Goal: Transaction & Acquisition: Purchase product/service

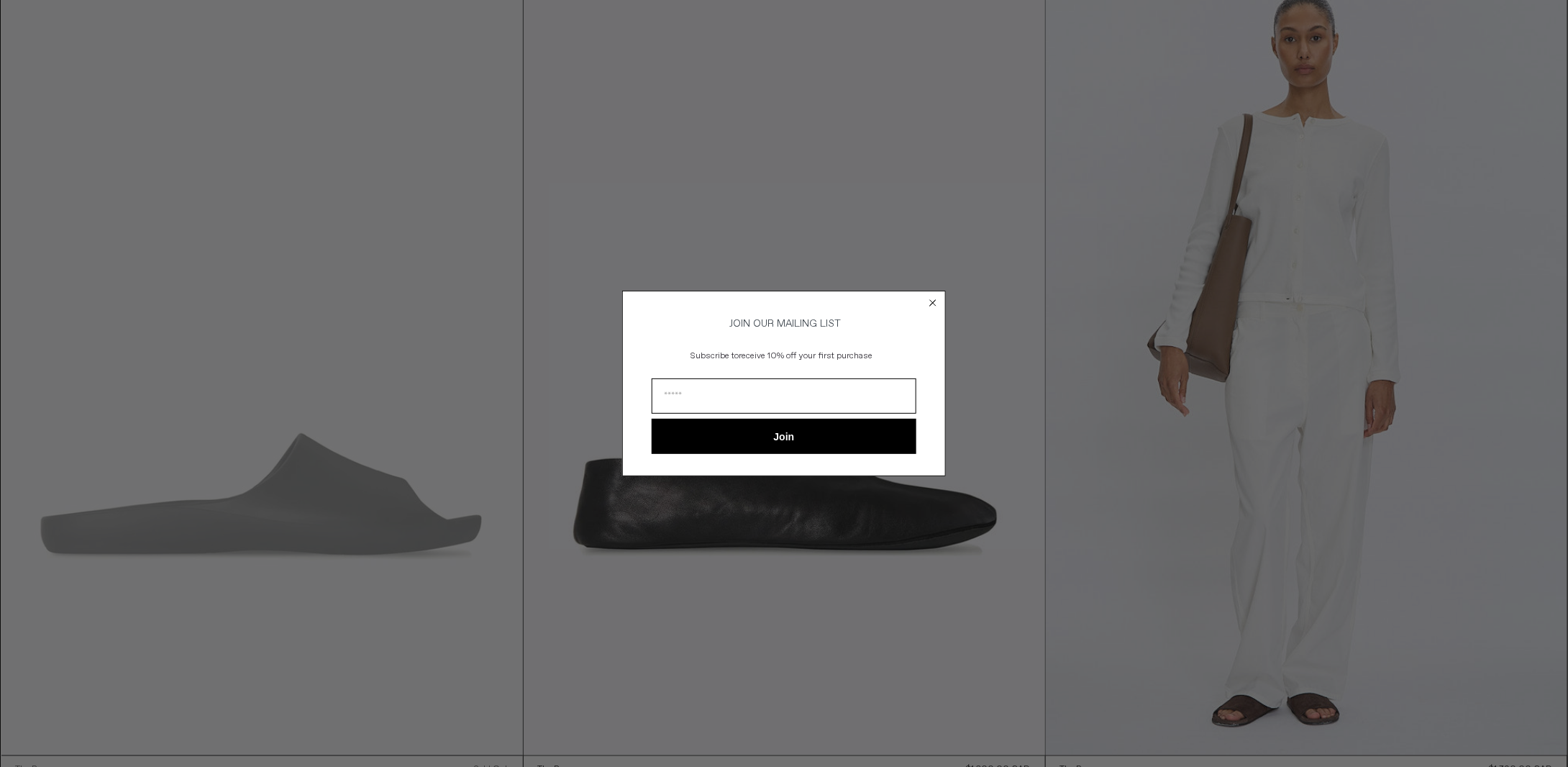
click at [935, 300] on icon "Close dialog" at bounding box center [932, 303] width 5 height 5
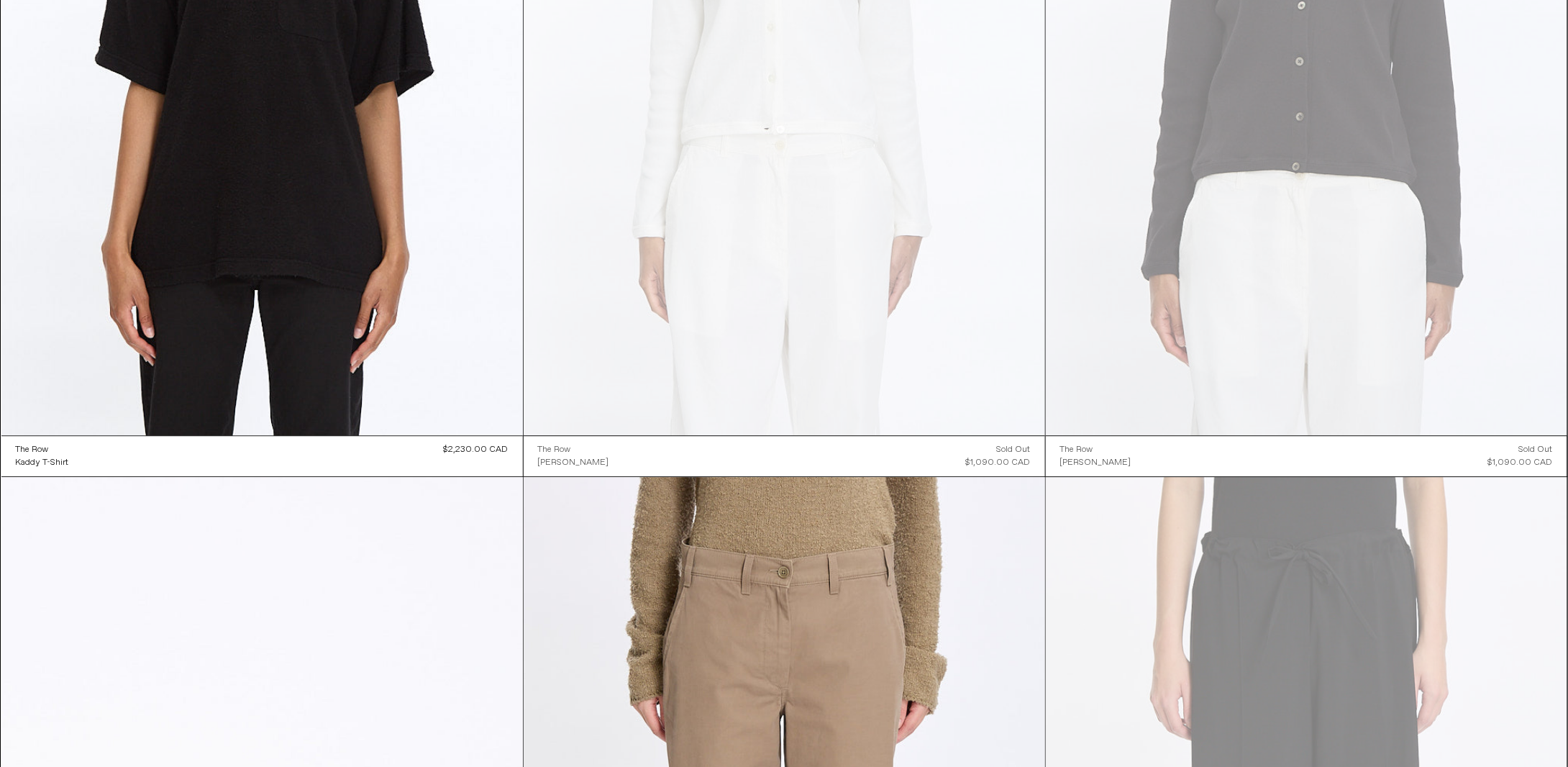
scroll to position [4675, 0]
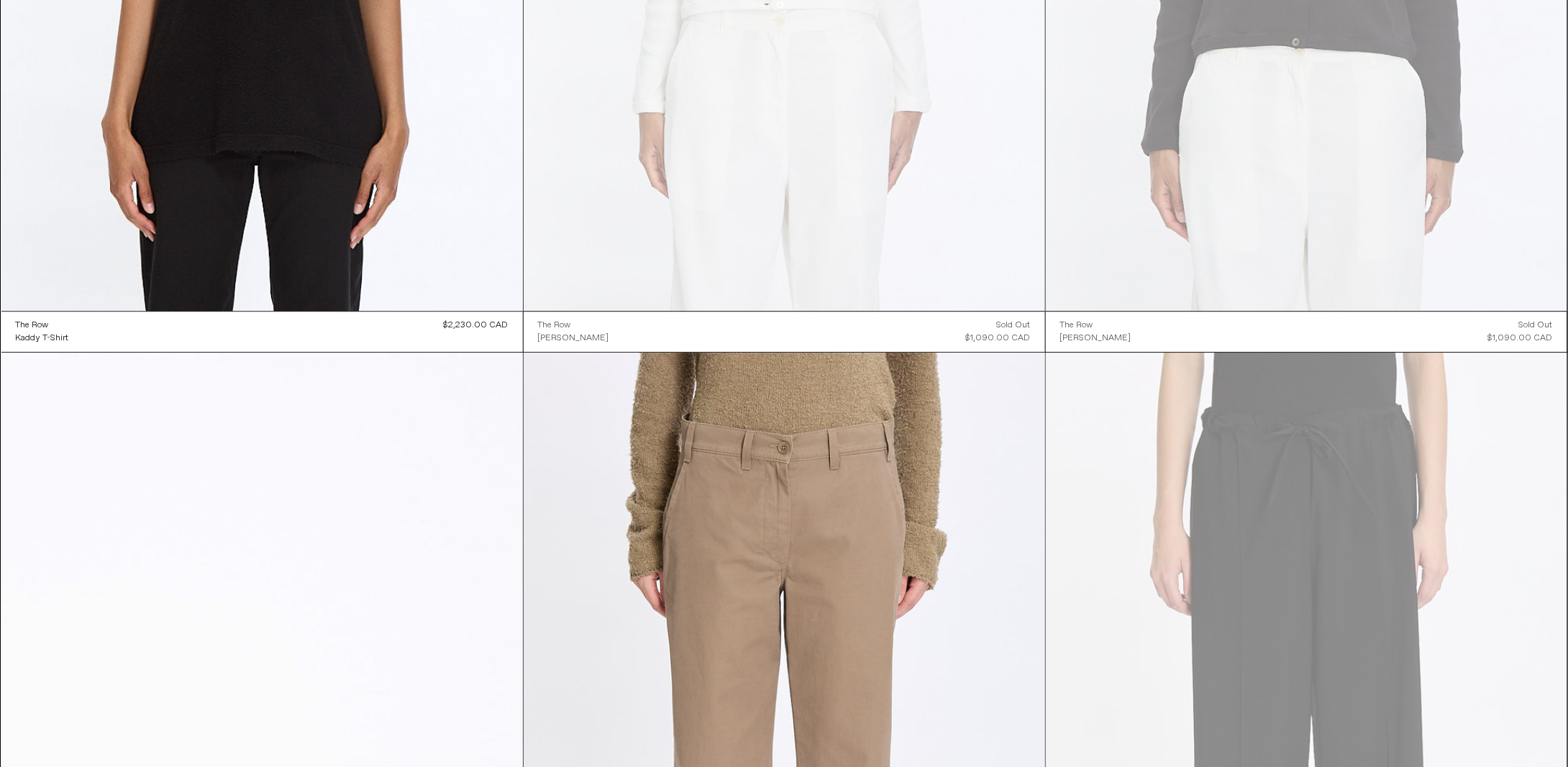
drag, startPoint x: 541, startPoint y: 380, endPoint x: 384, endPoint y: 383, distance: 157.0
click at [384, 383] on at bounding box center [262, 744] width 521 height 782
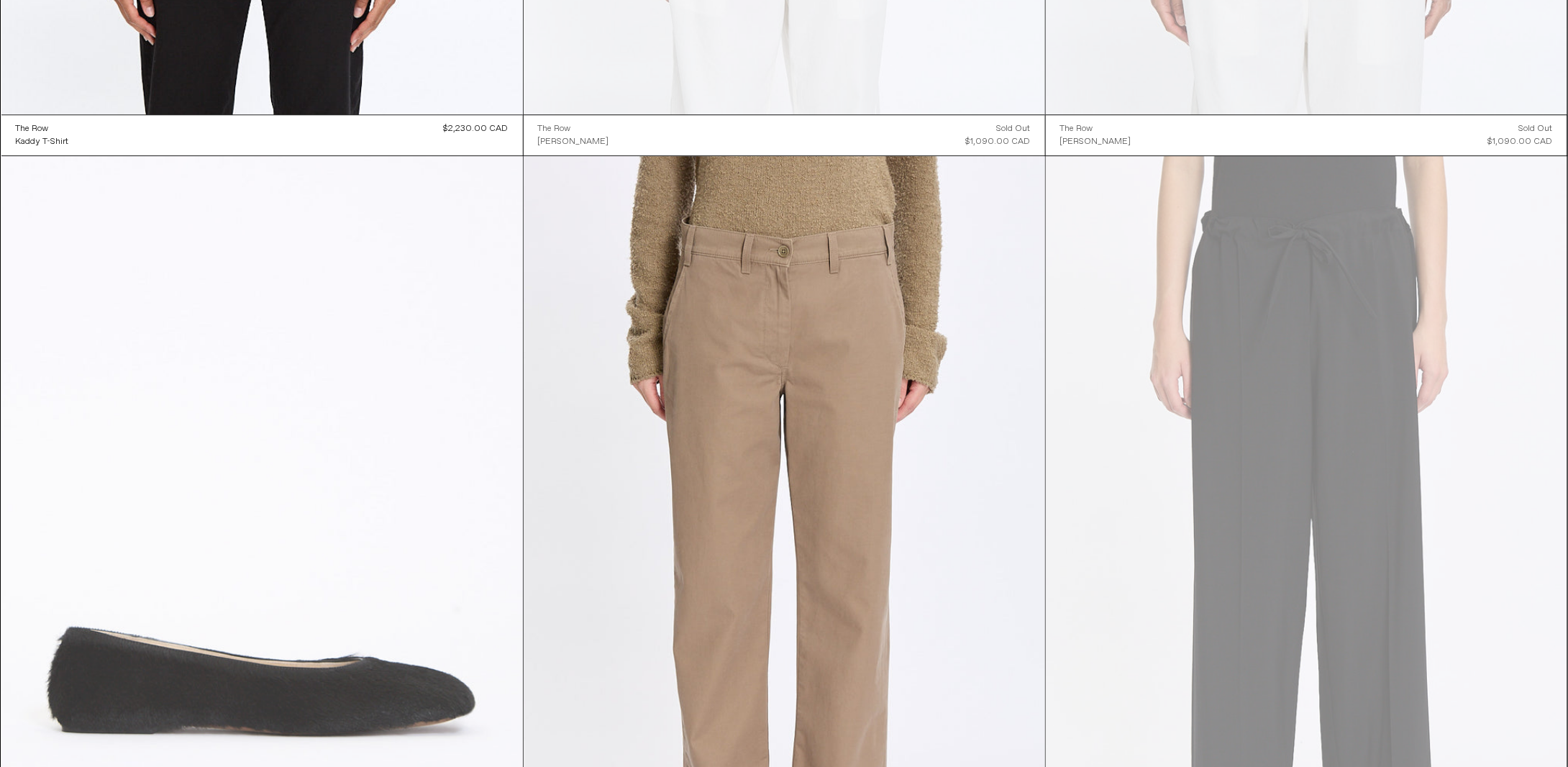
scroll to position [5035, 0]
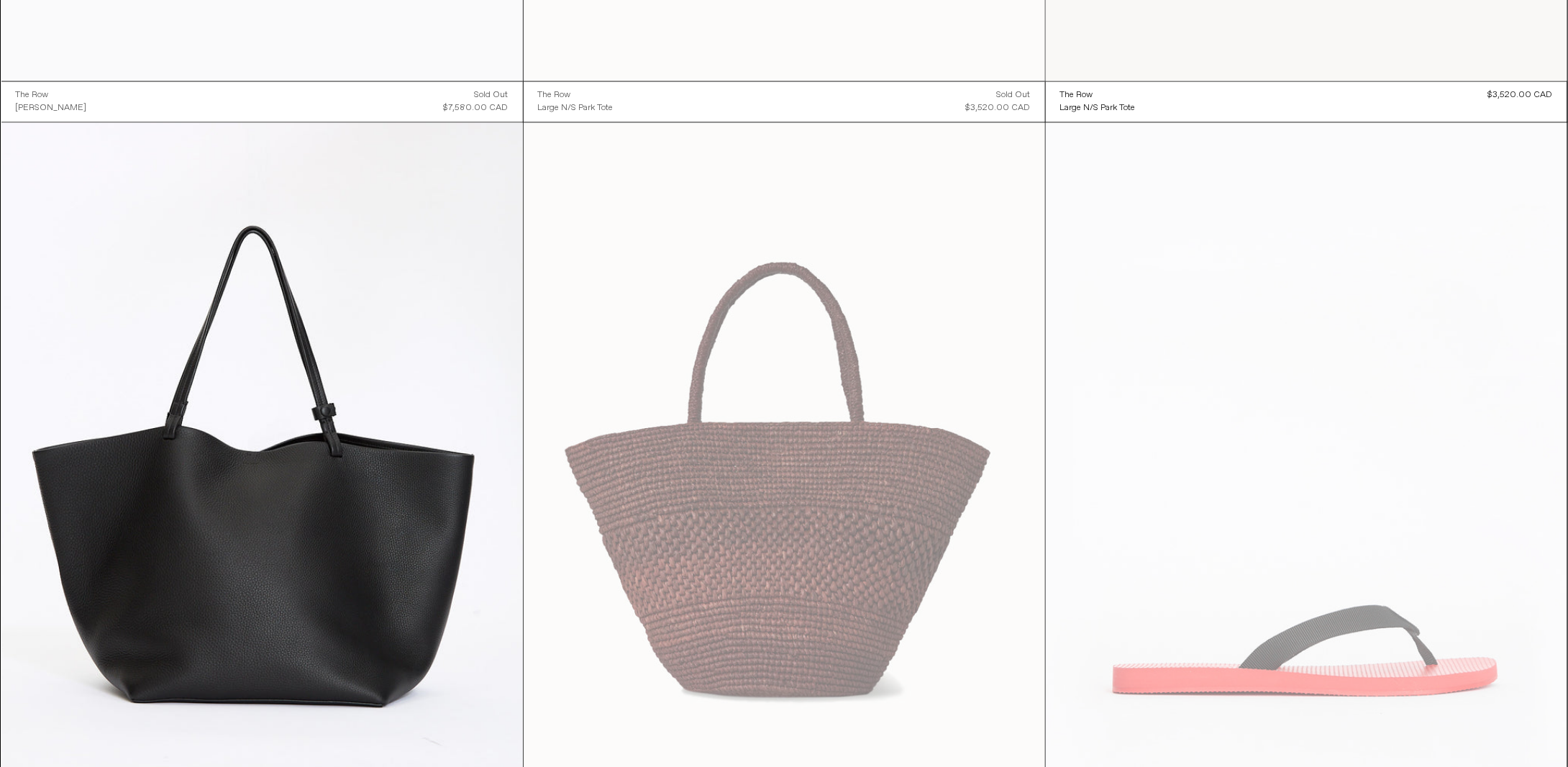
scroll to position [12466, 0]
